Goal: Task Accomplishment & Management: Manage account settings

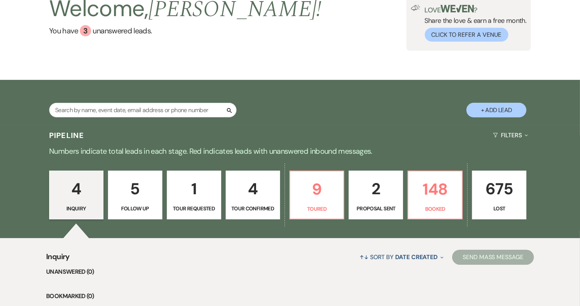
scroll to position [75, 0]
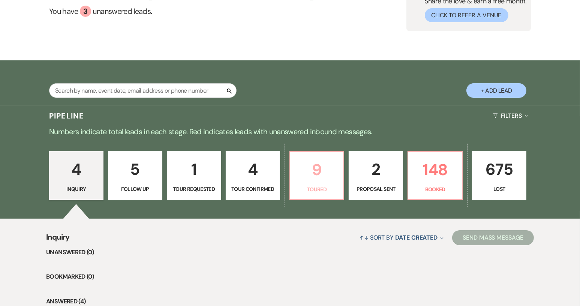
click at [321, 179] on p "9" at bounding box center [317, 169] width 45 height 25
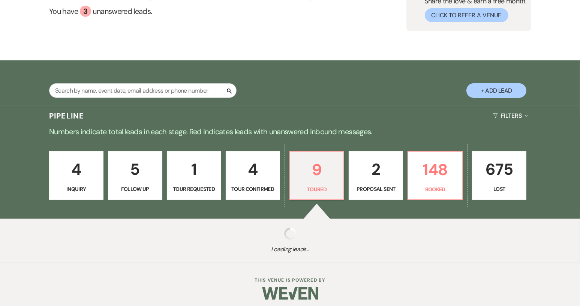
select select "5"
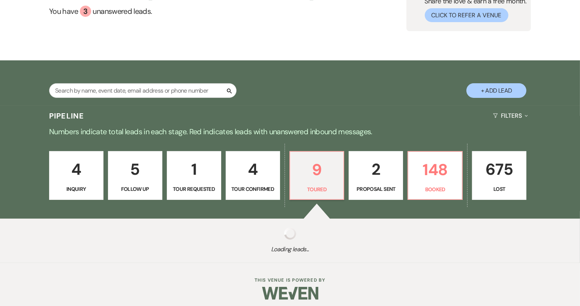
select select "5"
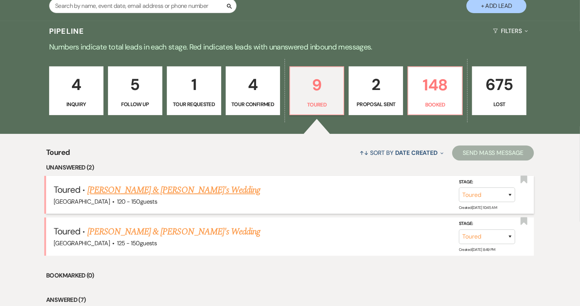
scroll to position [188, 0]
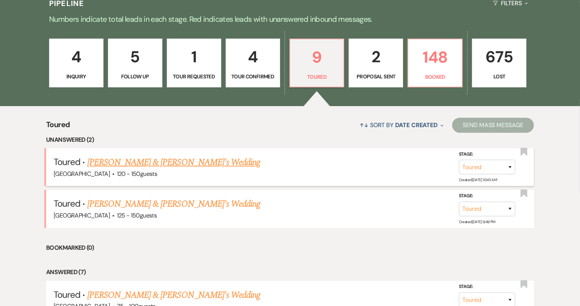
click at [147, 162] on link "[PERSON_NAME] & [PERSON_NAME]'s Wedding" at bounding box center [173, 163] width 173 height 14
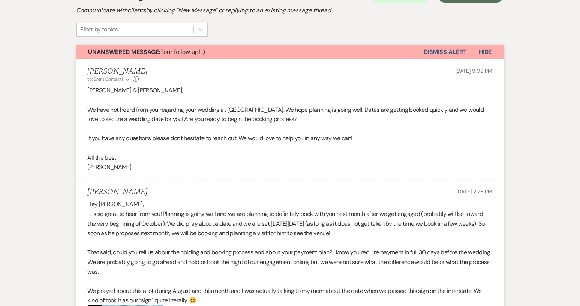
select select "5"
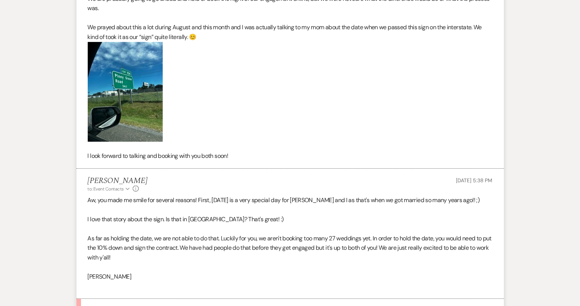
select select "6"
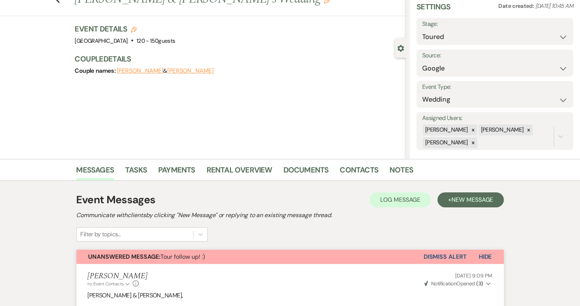
scroll to position [113, 0]
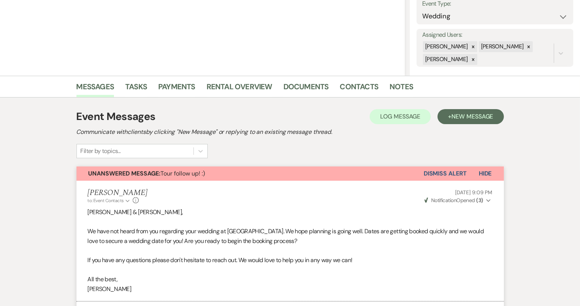
click at [447, 171] on button "Dismiss Alert" at bounding box center [445, 174] width 43 height 14
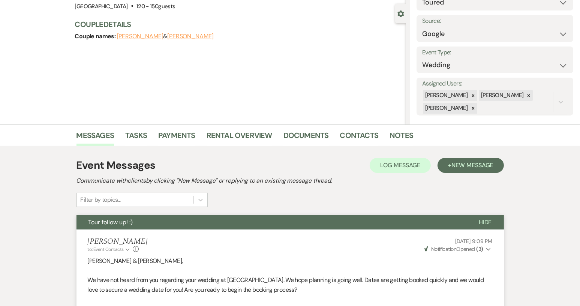
scroll to position [0, 0]
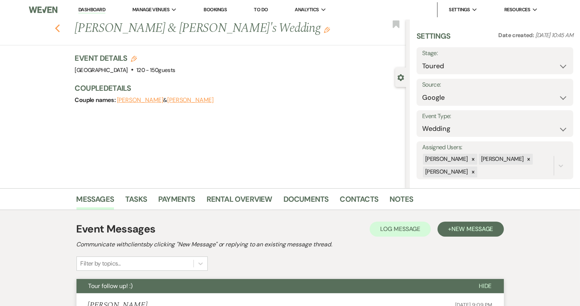
click at [60, 26] on use "button" at bounding box center [57, 28] width 5 height 8
select select "5"
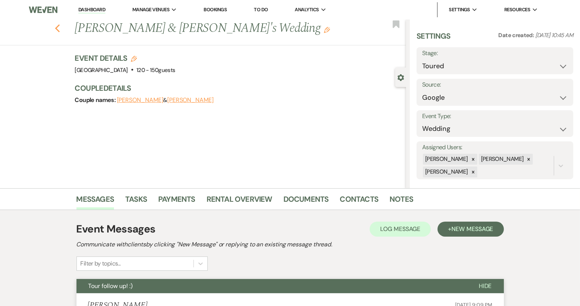
select select "5"
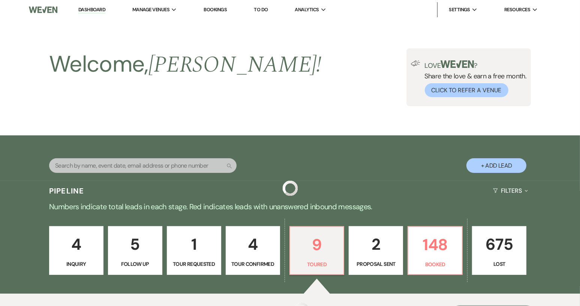
scroll to position [188, 0]
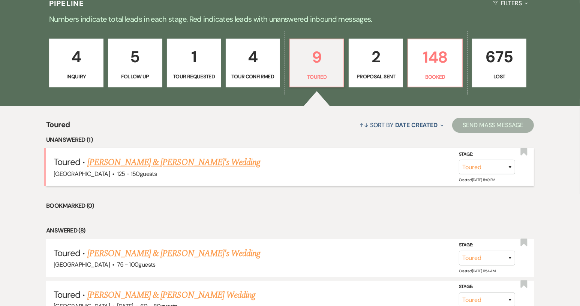
click at [174, 164] on link "[PERSON_NAME] & [PERSON_NAME]'s Wedding" at bounding box center [173, 163] width 173 height 14
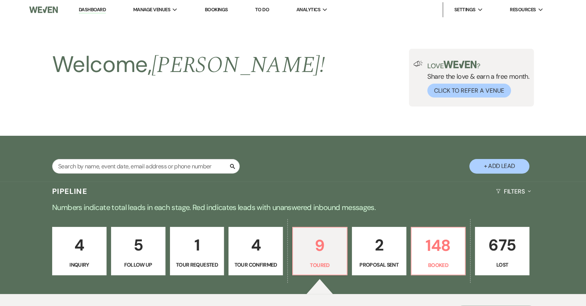
select select "5"
select select "6"
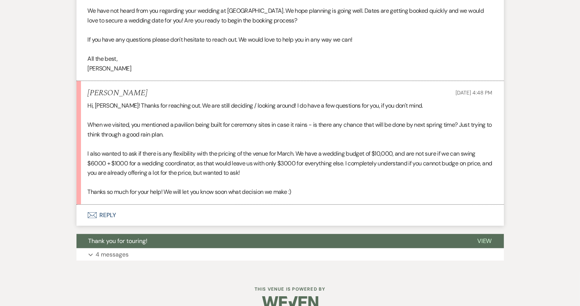
scroll to position [338, 0]
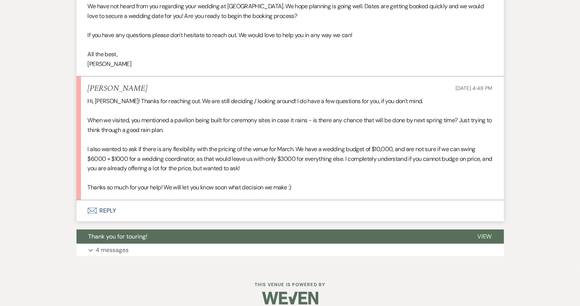
click at [109, 211] on button "Envelope Reply" at bounding box center [291, 210] width 428 height 21
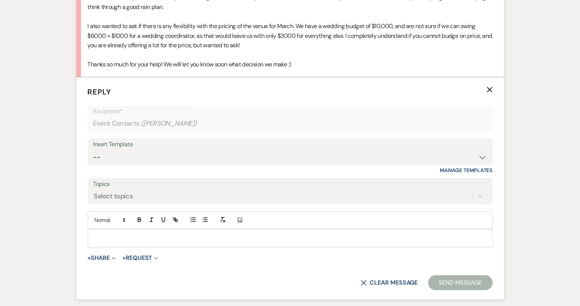
scroll to position [462, 0]
click at [109, 233] on p at bounding box center [290, 237] width 393 height 8
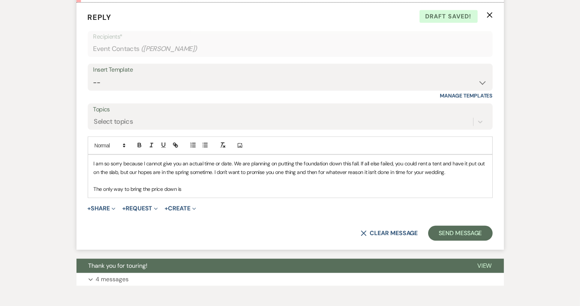
scroll to position [574, 0]
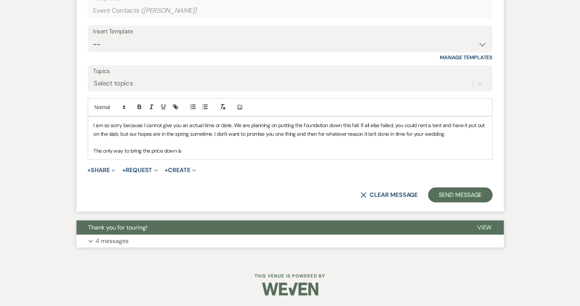
click at [147, 225] on span "Thank you for touring!" at bounding box center [118, 228] width 59 height 8
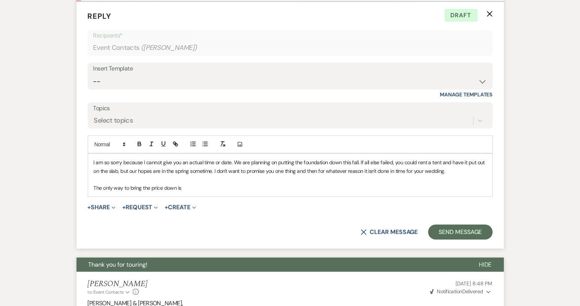
scroll to position [504, 0]
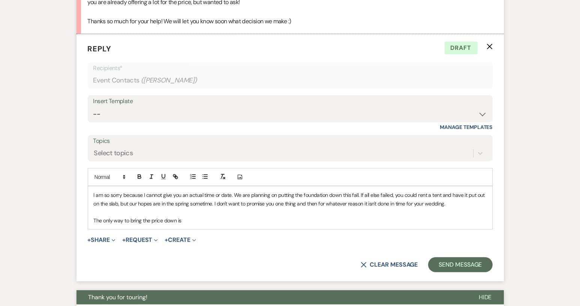
click at [193, 220] on p "The only way to bring the price down is" at bounding box center [290, 221] width 393 height 8
drag, startPoint x: 93, startPoint y: 220, endPoint x: 182, endPoint y: 224, distance: 89.0
click at [182, 224] on div "I am so sorry because I cannot give you an actual time or date. We are planning…" at bounding box center [290, 207] width 405 height 43
click at [183, 223] on p "The only way to bring the price down is" at bounding box center [290, 221] width 393 height 8
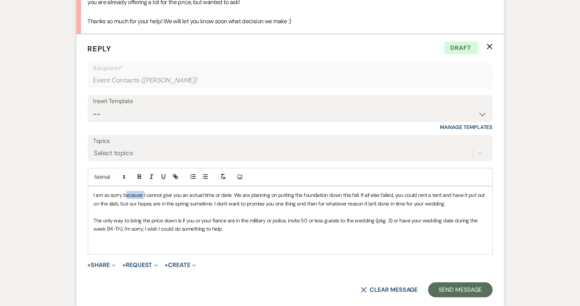
drag, startPoint x: 127, startPoint y: 195, endPoint x: 143, endPoint y: 197, distance: 16.2
click at [143, 197] on p "I am so sorry because I cannot give you an actual time or date. We are planning…" at bounding box center [290, 199] width 393 height 17
click at [220, 194] on p "I am so sorry but I cannot give you an actual time or date. We are planning on …" at bounding box center [290, 199] width 393 height 17
click at [406, 193] on p "I am so sorry but I cannot give you an actual time or date at this time. We are…" at bounding box center [290, 199] width 393 height 17
click at [457, 202] on p "I am so sorry but I cannot give you an actual time or date at this time. We are…" at bounding box center [290, 199] width 393 height 17
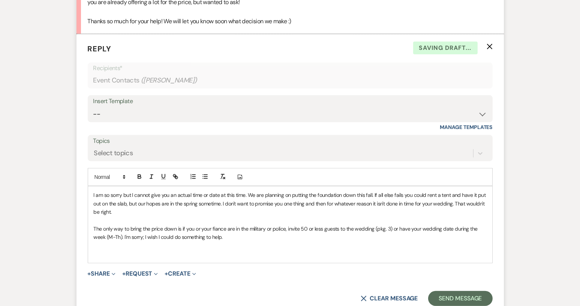
click at [99, 252] on p at bounding box center [290, 254] width 393 height 8
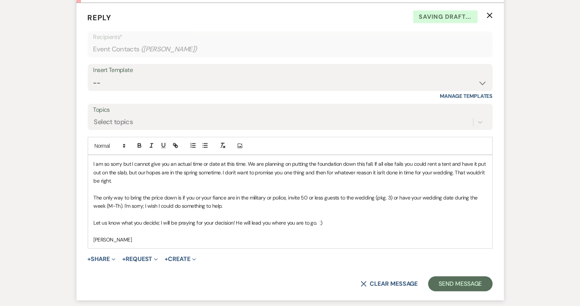
scroll to position [579, 0]
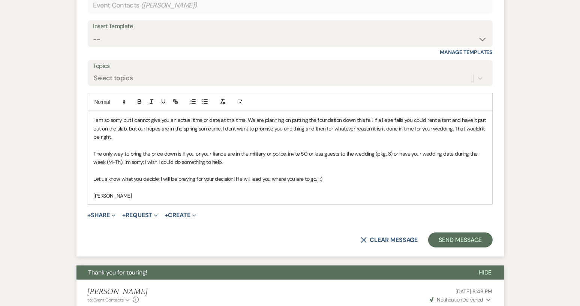
click at [289, 153] on p "The only way to bring the price down is if you or your fiance are in the milita…" at bounding box center [290, 158] width 393 height 17
click at [401, 153] on p "The only way to bring the price down is if you or your fiance are in the milita…" at bounding box center [290, 158] width 393 height 17
click at [409, 152] on p "The only way to bring the price down is if you or your fiance are in the milita…" at bounding box center [290, 158] width 393 height 17
click at [445, 240] on button "Send Message" at bounding box center [461, 240] width 64 height 15
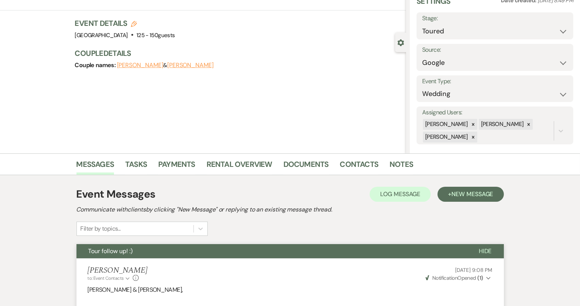
scroll to position [0, 0]
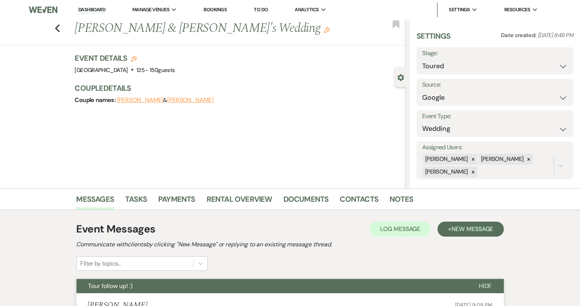
click at [93, 12] on link "Dashboard" at bounding box center [91, 9] width 27 height 7
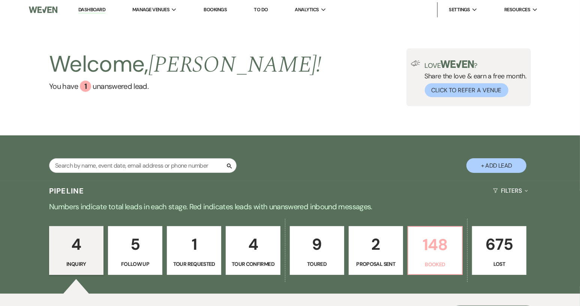
click at [441, 248] on p "148" at bounding box center [435, 244] width 45 height 25
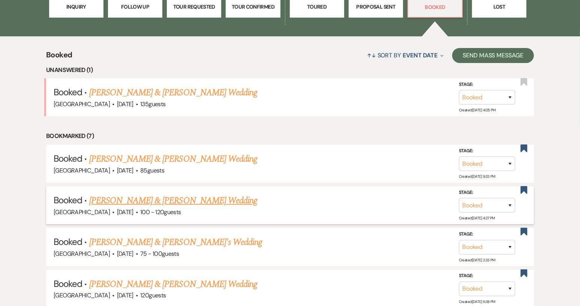
scroll to position [263, 0]
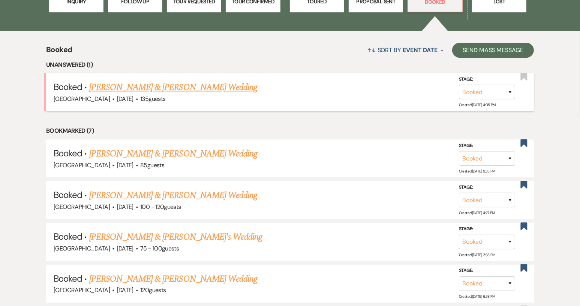
click at [197, 84] on link "[PERSON_NAME] & [PERSON_NAME] Wedding" at bounding box center [173, 88] width 168 height 14
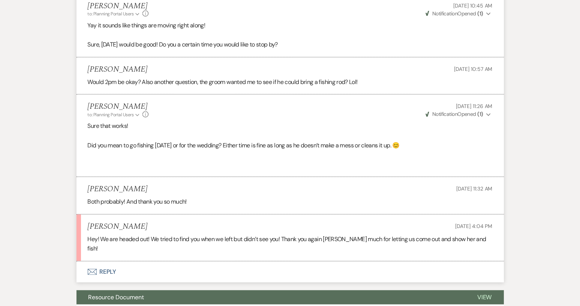
scroll to position [600, 0]
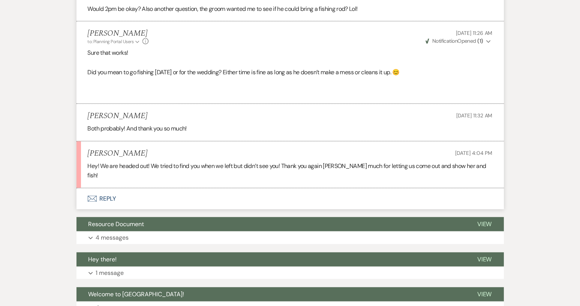
click at [103, 188] on button "Envelope Reply" at bounding box center [291, 198] width 428 height 21
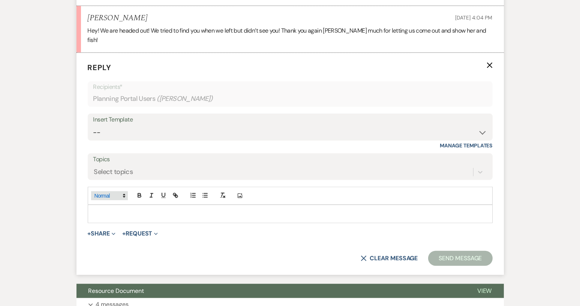
scroll to position [736, 0]
click at [108, 209] on p at bounding box center [290, 213] width 393 height 8
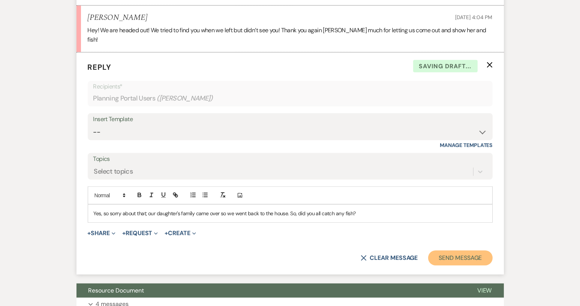
click at [471, 251] on button "Send Message" at bounding box center [461, 258] width 64 height 15
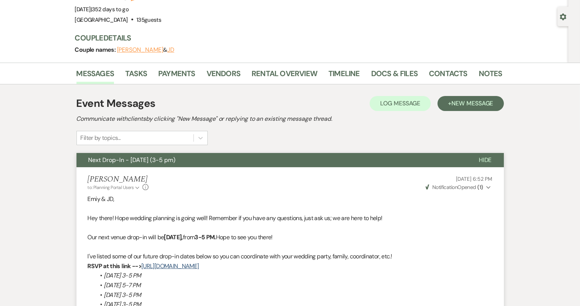
scroll to position [0, 0]
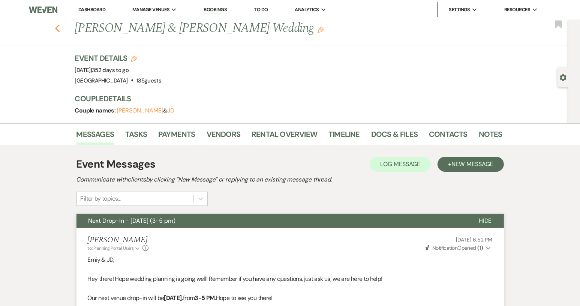
click at [59, 29] on use "button" at bounding box center [57, 28] width 5 height 8
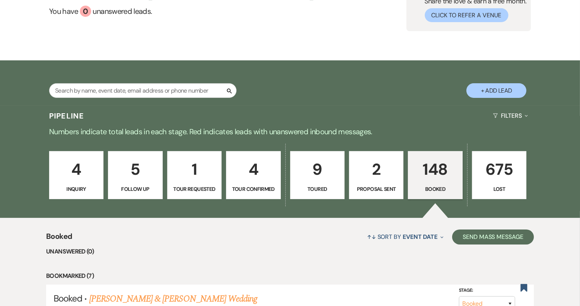
click at [367, 189] on p "Proposal Sent" at bounding box center [376, 189] width 45 height 8
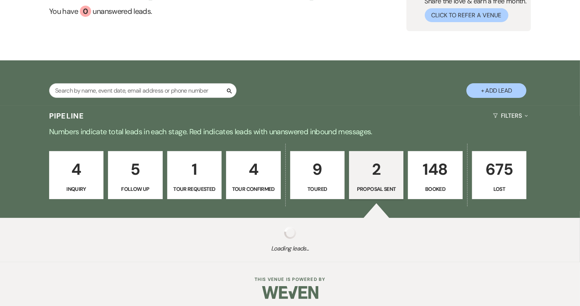
select select "6"
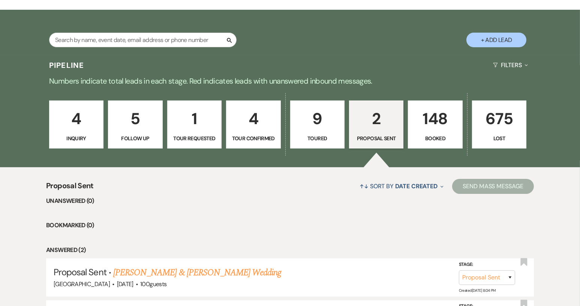
scroll to position [218, 0]
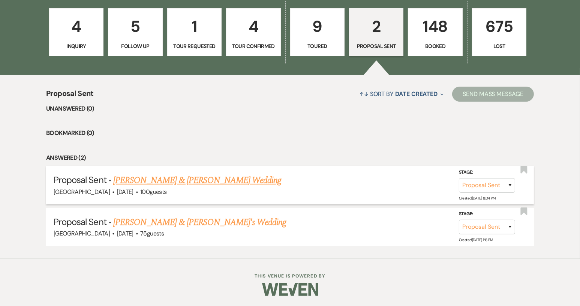
click at [209, 182] on link "[PERSON_NAME] & [PERSON_NAME] Wedding" at bounding box center [197, 181] width 168 height 14
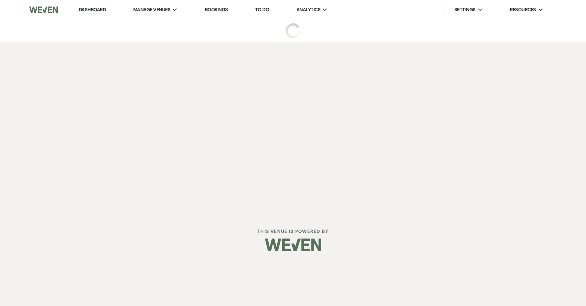
select select "6"
select select "8"
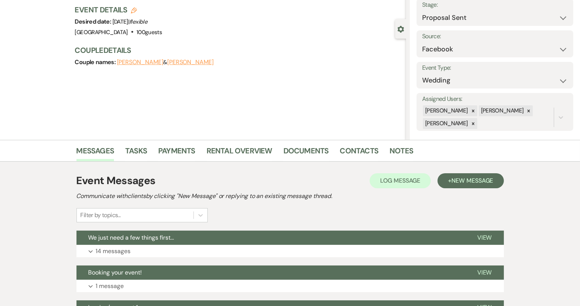
scroll to position [150, 0]
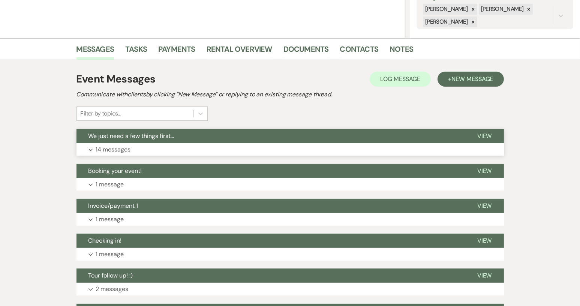
click at [189, 137] on button "We just need a few things first..." at bounding box center [271, 136] width 389 height 14
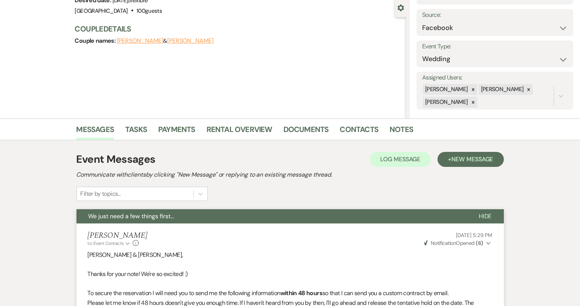
scroll to position [0, 0]
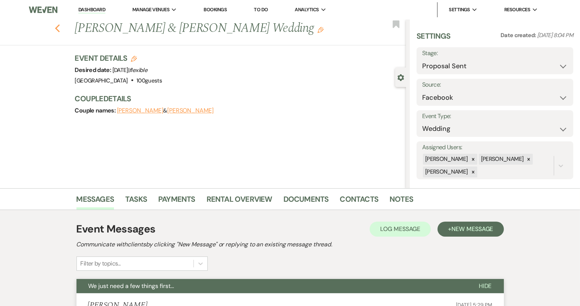
click at [60, 30] on icon "Previous" at bounding box center [58, 28] width 6 height 9
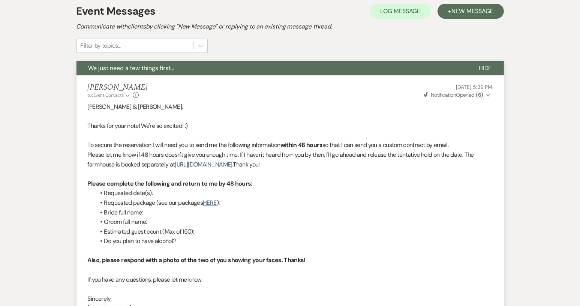
select select "6"
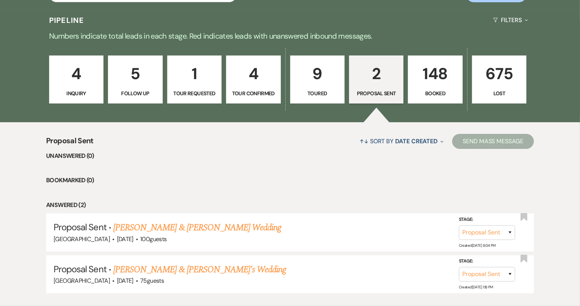
scroll to position [188, 0]
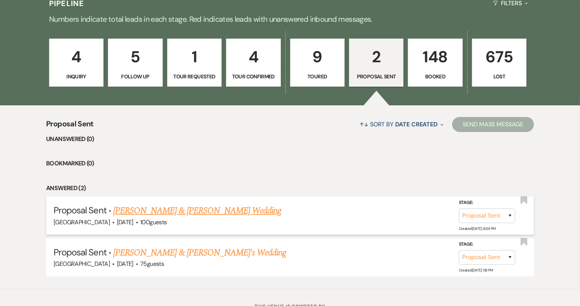
click at [138, 207] on link "[PERSON_NAME] & [PERSON_NAME] Wedding" at bounding box center [197, 211] width 168 height 14
select select "6"
select select "8"
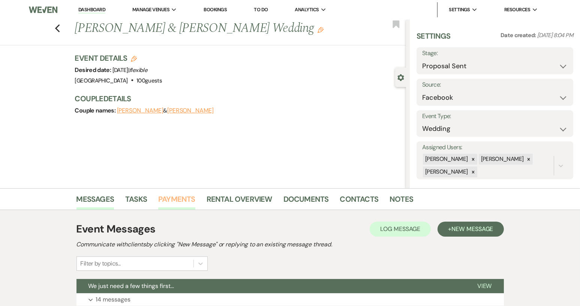
click at [176, 195] on link "Payments" at bounding box center [176, 201] width 37 height 17
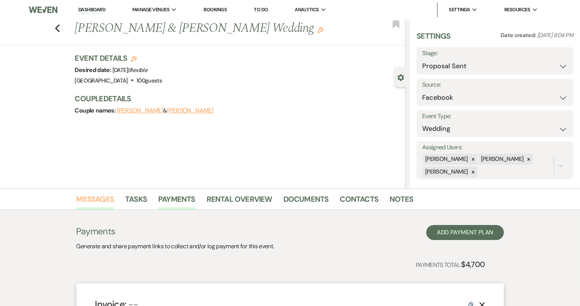
click at [79, 200] on link "Messages" at bounding box center [96, 201] width 38 height 17
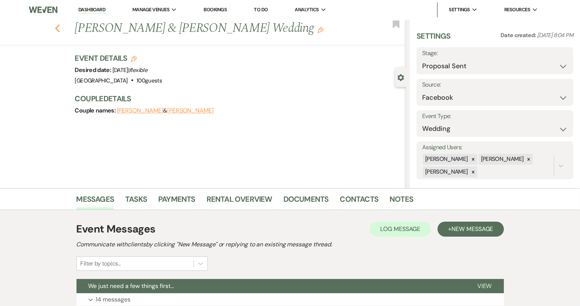
click at [57, 25] on div "Previous [PERSON_NAME] & [PERSON_NAME] Wedding Edit Bookmark" at bounding box center [201, 33] width 410 height 26
click at [59, 26] on icon "Previous" at bounding box center [58, 28] width 6 height 9
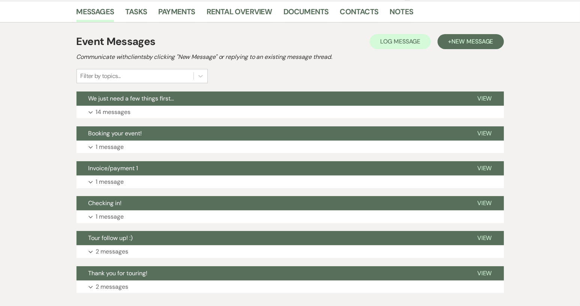
select select "6"
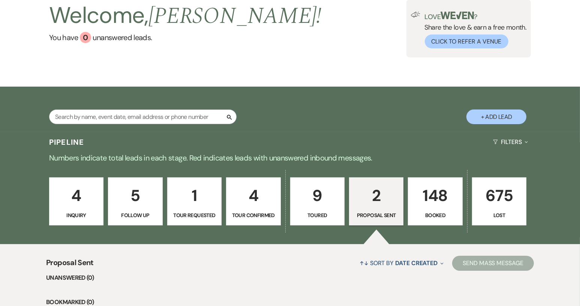
scroll to position [0, 0]
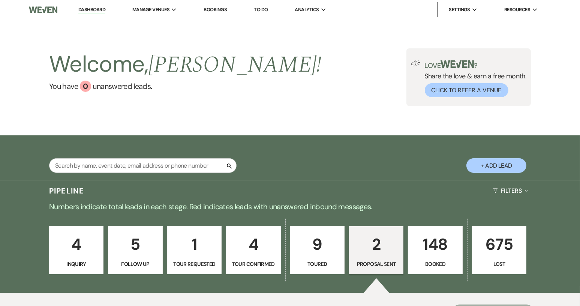
click at [430, 254] on p "148" at bounding box center [435, 244] width 45 height 25
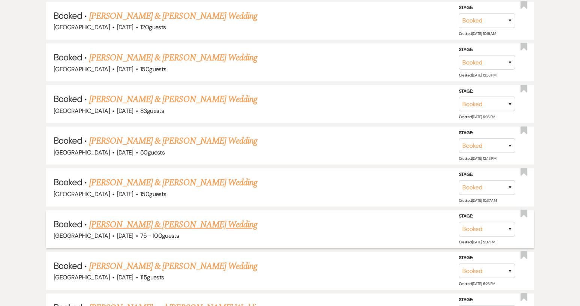
scroll to position [901, 0]
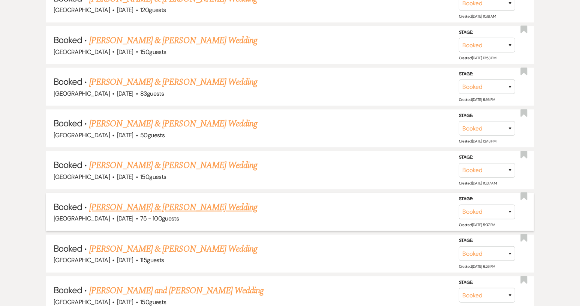
click at [215, 201] on link "[PERSON_NAME] & [PERSON_NAME] Wedding" at bounding box center [173, 208] width 168 height 14
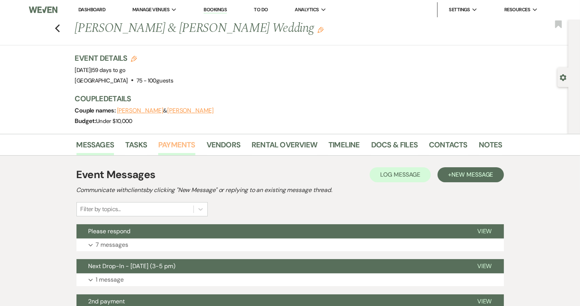
click at [173, 145] on link "Payments" at bounding box center [176, 147] width 37 height 17
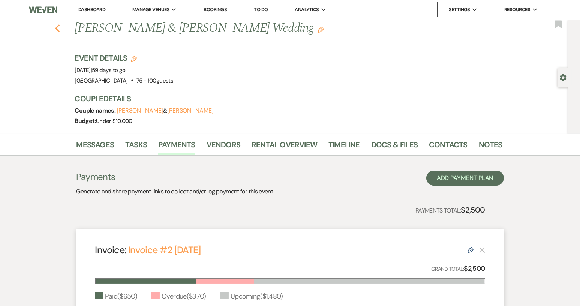
click at [60, 28] on icon "Previous" at bounding box center [58, 28] width 6 height 9
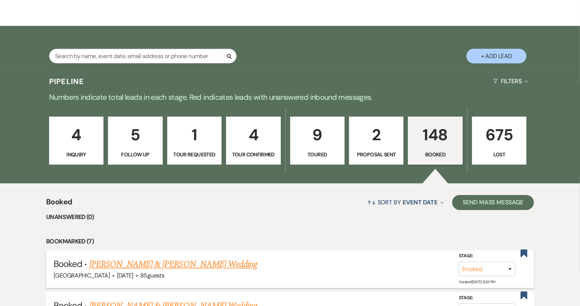
scroll to position [38, 0]
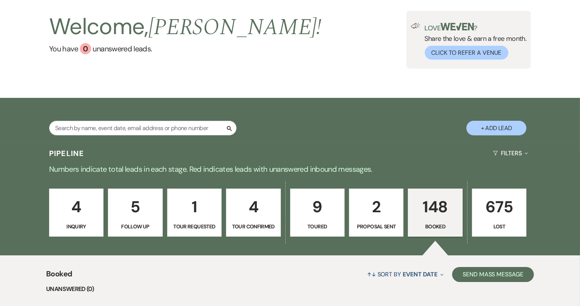
click at [439, 224] on p "Booked" at bounding box center [435, 227] width 45 height 8
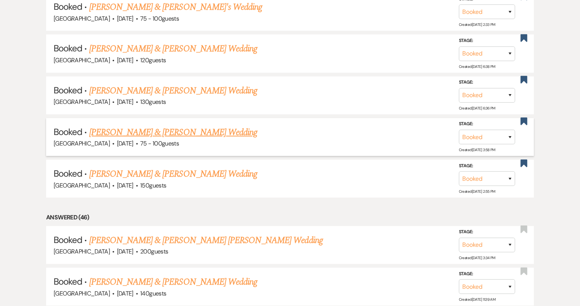
scroll to position [488, 0]
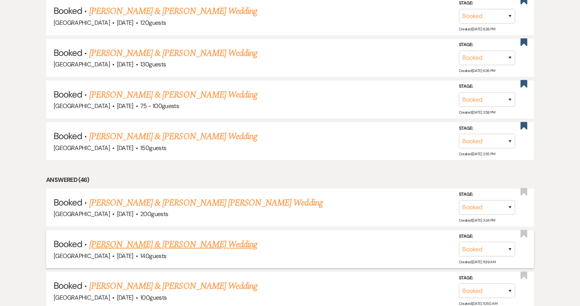
click at [186, 242] on link "[PERSON_NAME] & [PERSON_NAME] Wedding" at bounding box center [173, 245] width 168 height 14
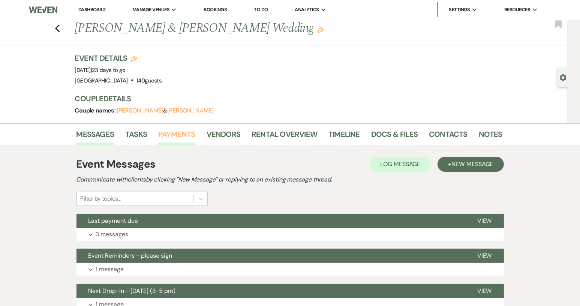
click at [172, 135] on link "Payments" at bounding box center [176, 136] width 37 height 17
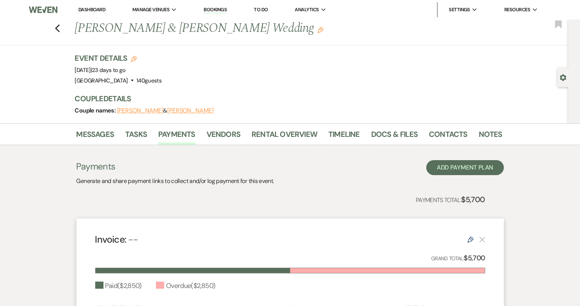
click at [64, 28] on div "Previous [PERSON_NAME] & [PERSON_NAME] Wedding Edit Bookmark" at bounding box center [282, 33] width 573 height 26
click at [60, 29] on icon "Previous" at bounding box center [58, 28] width 6 height 9
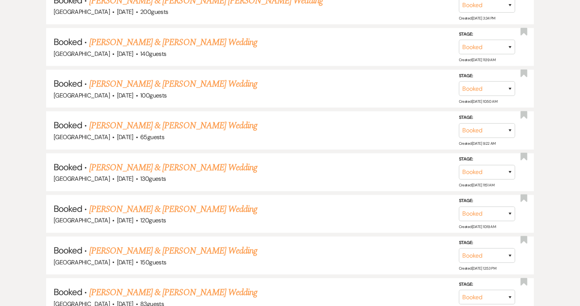
scroll to position [713, 0]
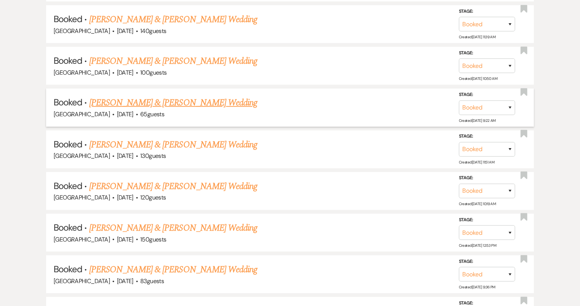
click at [177, 99] on link "[PERSON_NAME] & [PERSON_NAME] Wedding" at bounding box center [173, 103] width 168 height 14
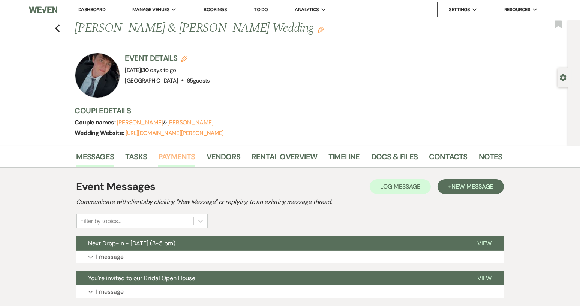
click at [175, 152] on link "Payments" at bounding box center [176, 159] width 37 height 17
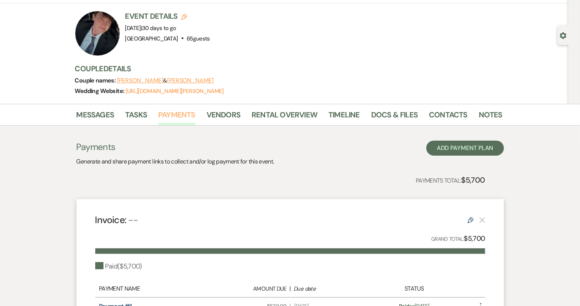
scroll to position [25, 0]
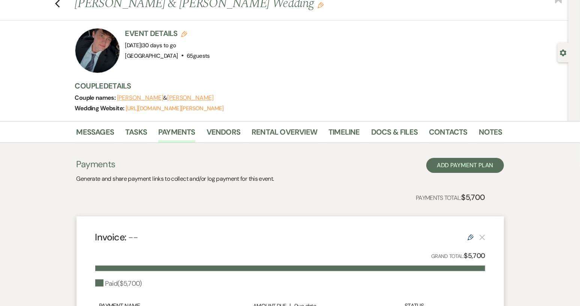
click at [53, 2] on div "Previous [PERSON_NAME] & [PERSON_NAME] Wedding Edit Bookmark" at bounding box center [282, 8] width 573 height 26
click at [60, 2] on icon "Previous" at bounding box center [58, 3] width 6 height 9
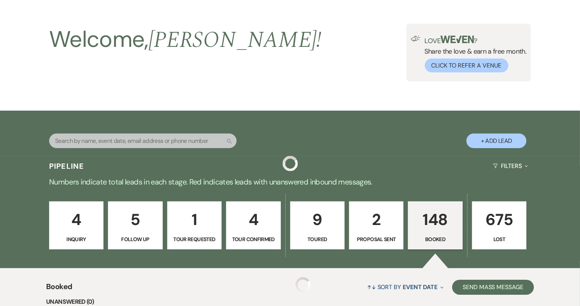
scroll to position [713, 0]
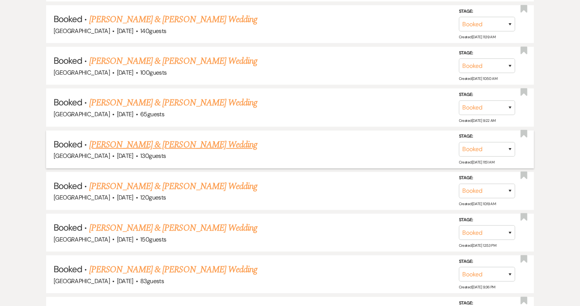
click at [185, 138] on link "[PERSON_NAME] & [PERSON_NAME] Wedding" at bounding box center [173, 145] width 168 height 14
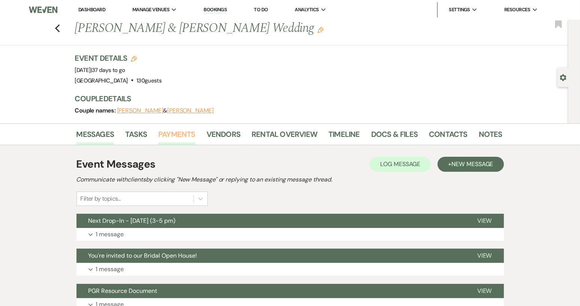
click at [190, 136] on link "Payments" at bounding box center [176, 136] width 37 height 17
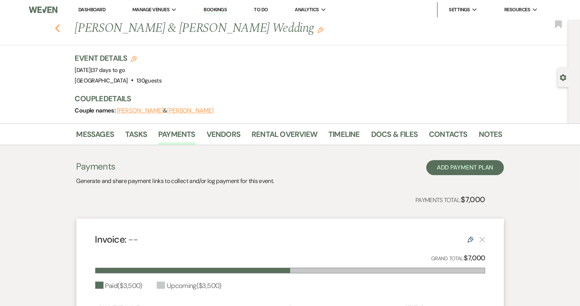
click at [60, 29] on icon "Previous" at bounding box center [58, 28] width 6 height 9
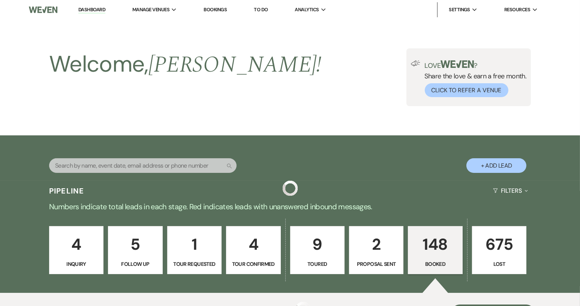
scroll to position [713, 0]
